Goal: Transaction & Acquisition: Purchase product/service

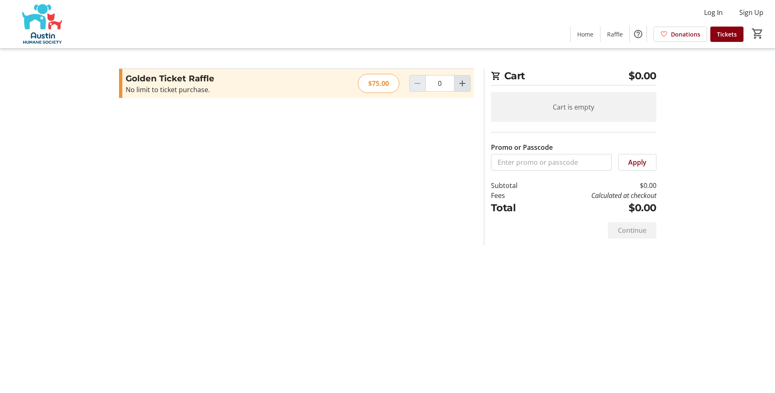
click at [460, 85] on mat-icon "Increment by one" at bounding box center [462, 83] width 10 height 10
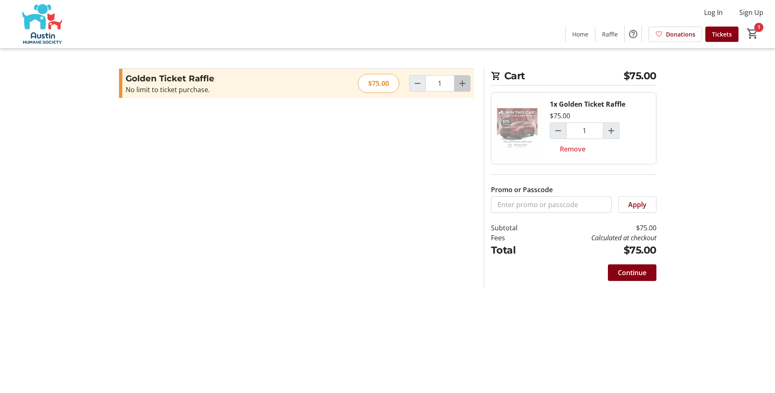
click at [460, 85] on mat-icon "Increment by one" at bounding box center [462, 83] width 10 height 10
type input "2"
click at [460, 85] on mat-icon "Increment by one" at bounding box center [462, 83] width 10 height 10
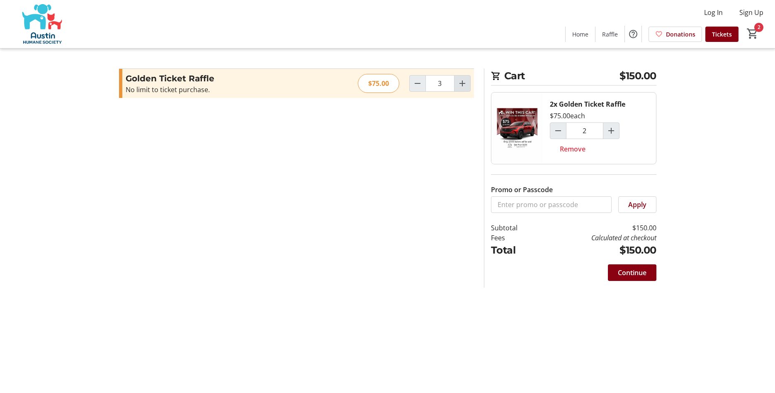
type input "4"
click at [631, 272] on span "Continue" at bounding box center [632, 273] width 29 height 10
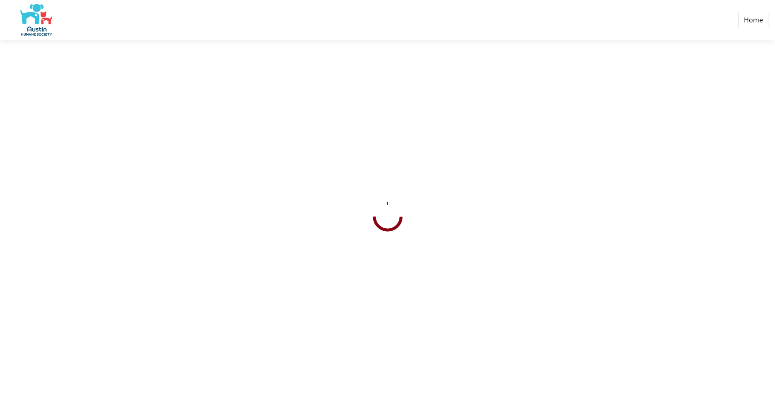
select select "US"
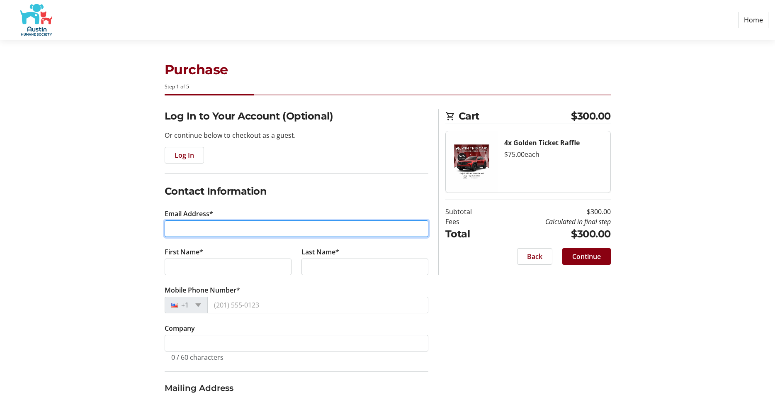
click at [194, 231] on input "Email Address*" at bounding box center [297, 228] width 264 height 17
type input "[PERSON_NAME][EMAIL_ADDRESS][DOMAIN_NAME]"
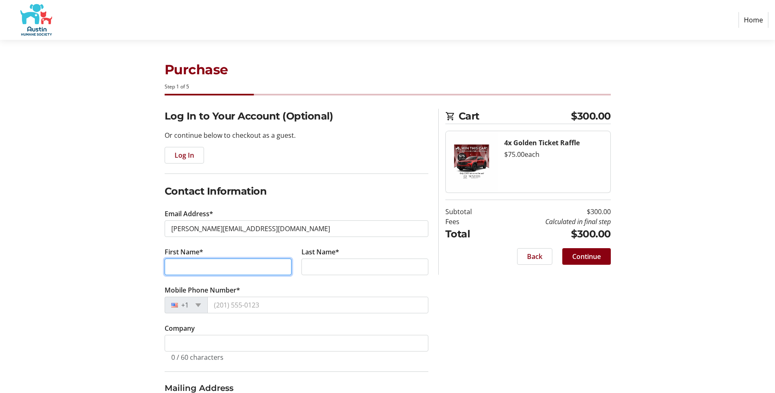
click at [226, 270] on input "First Name*" at bounding box center [228, 266] width 127 height 17
type input "[PERSON_NAME]"
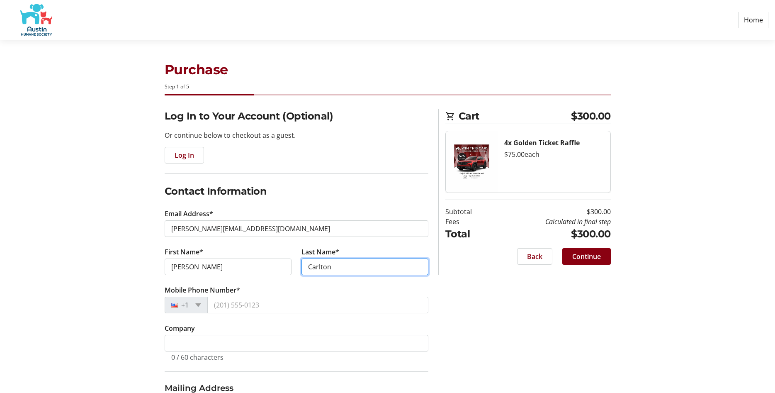
type input "Carlton"
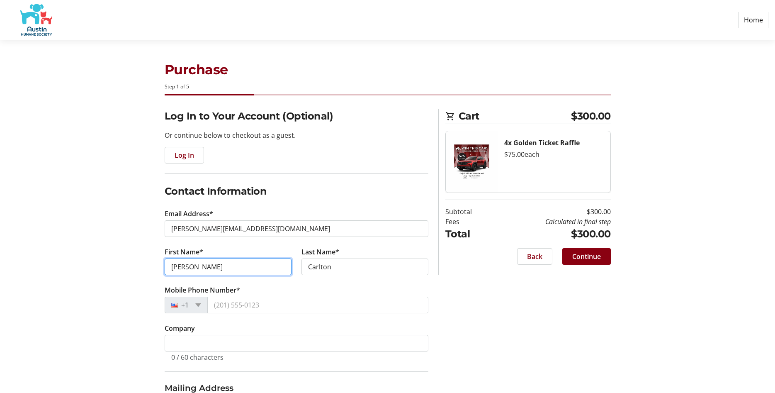
click at [178, 266] on input "[PERSON_NAME]" at bounding box center [228, 266] width 127 height 17
type input "[PERSON_NAME]"
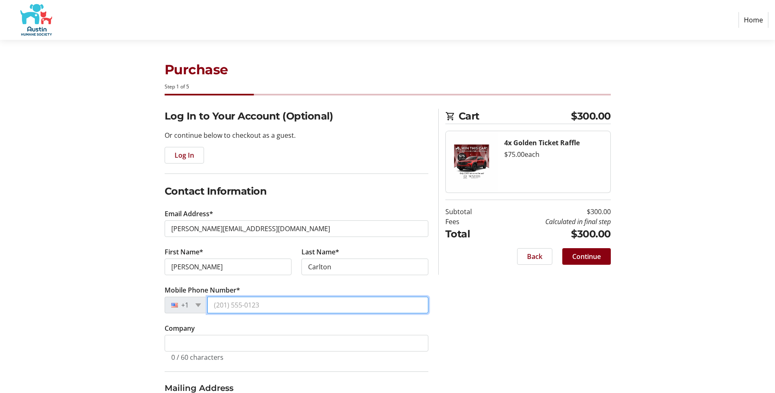
click at [224, 309] on input "Mobile Phone Number*" at bounding box center [317, 305] width 221 height 17
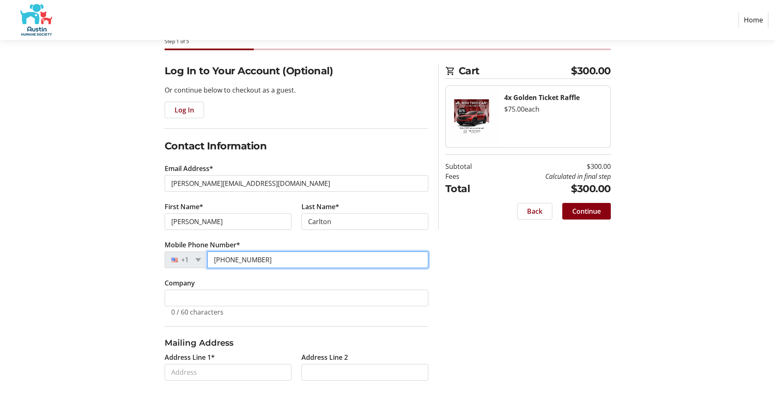
scroll to position [85, 0]
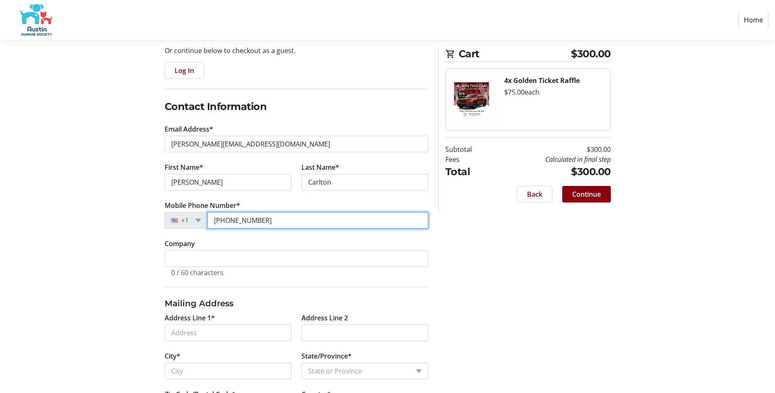
type input "[PHONE_NUMBER]"
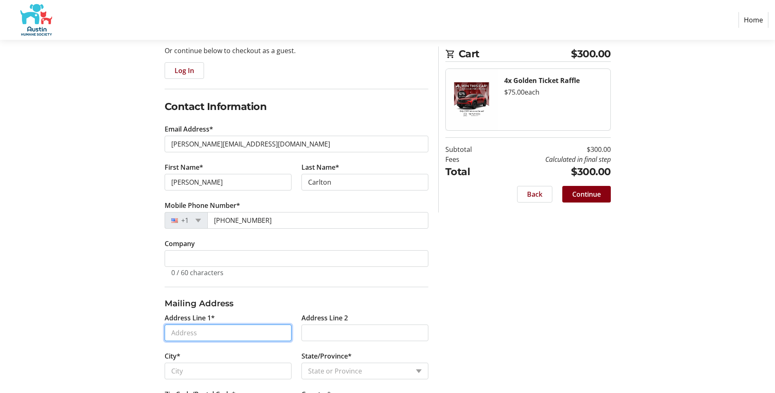
click at [206, 334] on input "Address Line 1*" at bounding box center [228, 332] width 127 height 17
type input "[STREET_ADDRESS]"
type input "Austin"
select select "[GEOGRAPHIC_DATA]"
type input "78746"
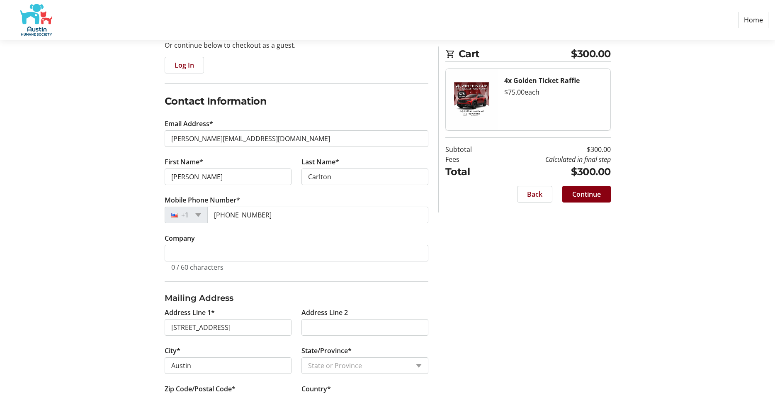
scroll to position [2, 0]
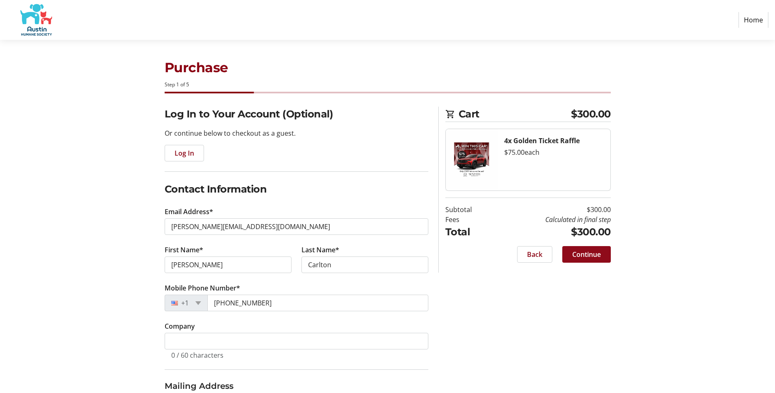
click at [589, 254] on span "Continue" at bounding box center [586, 254] width 29 height 10
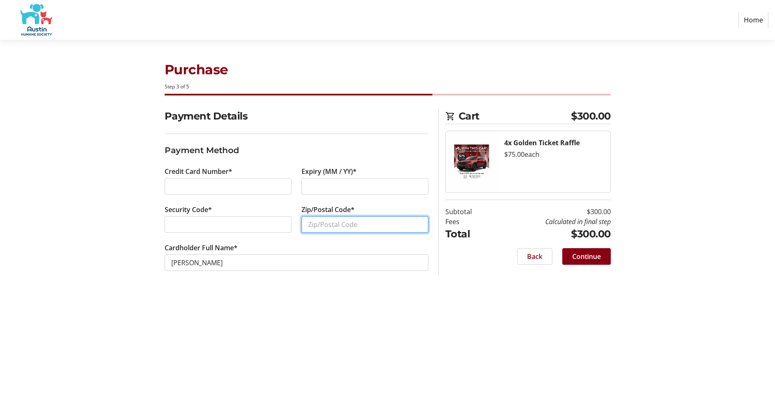
click at [319, 225] on input "Zip/Postal Code*" at bounding box center [365, 224] width 127 height 17
type input "78746"
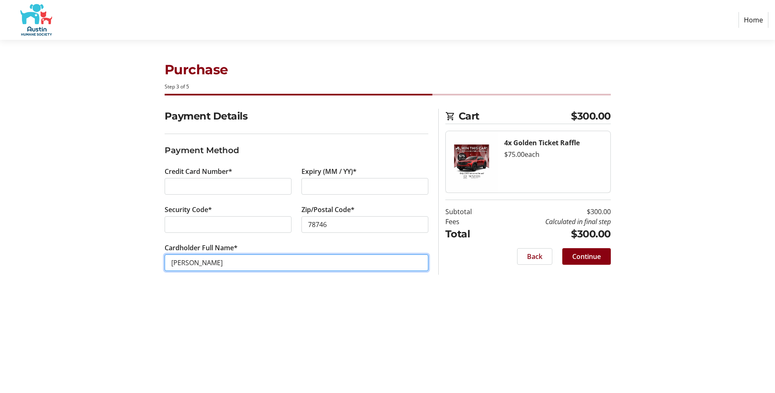
click at [187, 261] on input "[PERSON_NAME]" at bounding box center [297, 262] width 264 height 17
type input "[PERSON_NAME] A N [PERSON_NAME]"
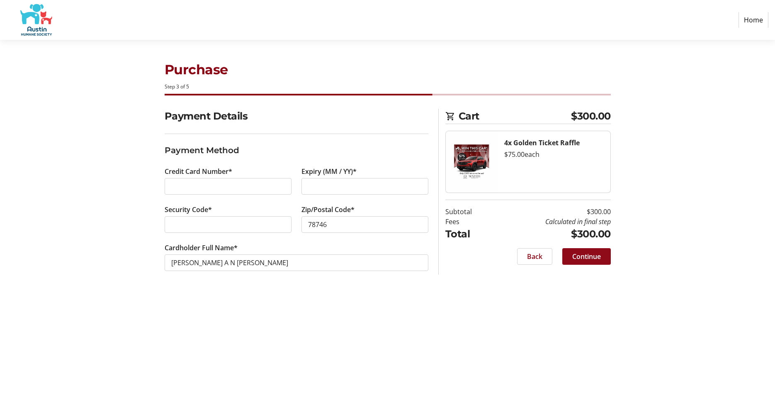
click at [592, 258] on span "Continue" at bounding box center [586, 256] width 29 height 10
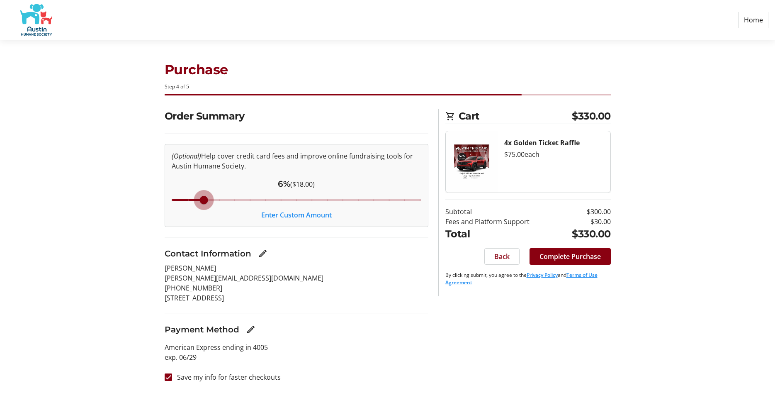
drag, startPoint x: 264, startPoint y: 200, endPoint x: 202, endPoint y: 202, distance: 62.7
type input "6"
click at [202, 202] on input "Cover fees percentage" at bounding box center [296, 200] width 267 height 18
click at [167, 376] on input "Save my info for faster checkouts" at bounding box center [168, 376] width 7 height 7
checkbox input "false"
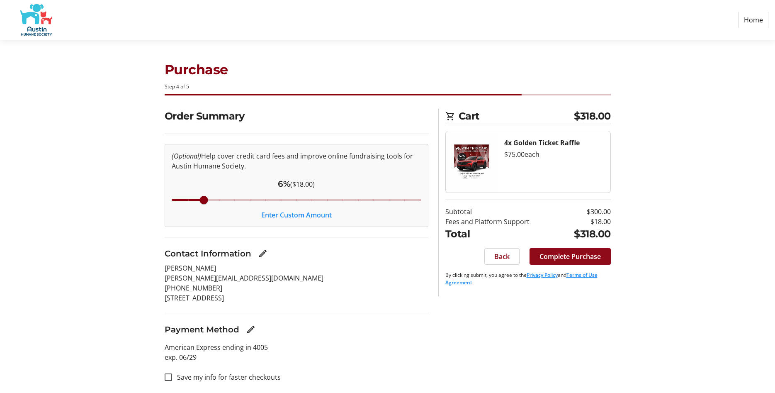
click at [568, 257] on span "Complete Purchase" at bounding box center [570, 256] width 61 height 10
